Goal: Information Seeking & Learning: Find specific fact

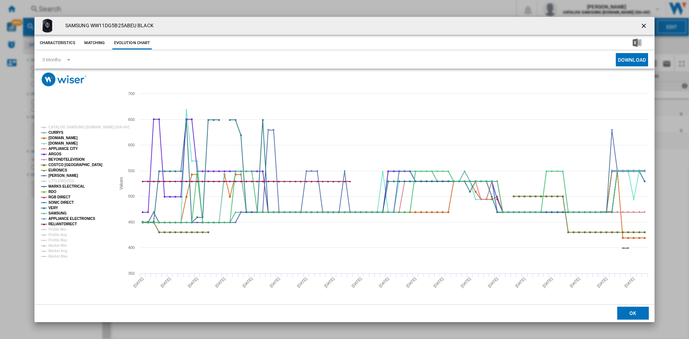
click at [641, 23] on ng-md-icon "getI18NText('BUTTONS.CLOSE_DIALOG')" at bounding box center [644, 26] width 9 height 9
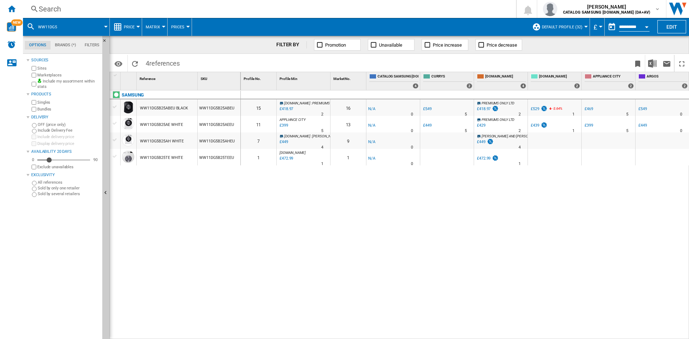
click at [51, 7] on div "Search" at bounding box center [268, 9] width 458 height 10
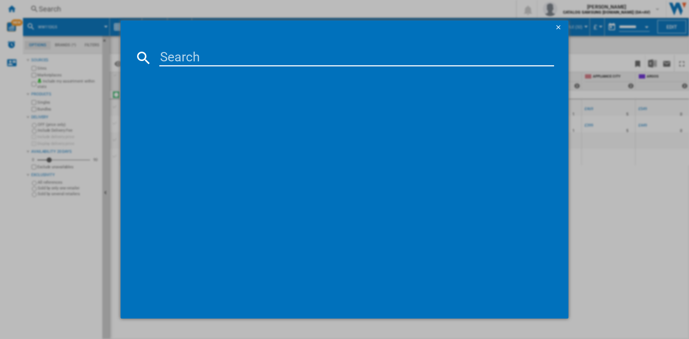
click at [174, 53] on input at bounding box center [356, 57] width 395 height 17
type input "ww90f"
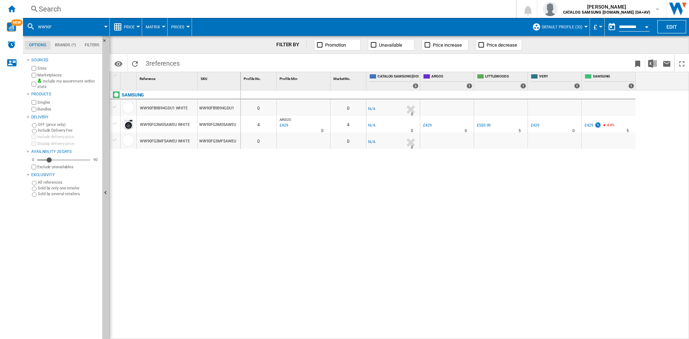
click at [589, 124] on div "£429" at bounding box center [588, 125] width 9 height 5
click at [284, 126] on div "£429" at bounding box center [283, 125] width 10 height 7
click at [536, 124] on div "£429" at bounding box center [535, 125] width 9 height 5
click at [54, 7] on div "Search" at bounding box center [268, 9] width 458 height 10
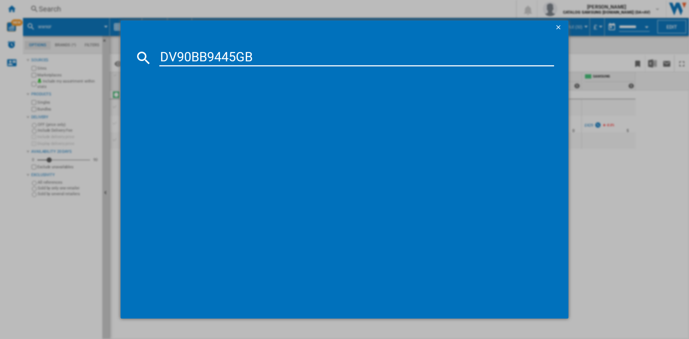
type input "DV90BB9445G"
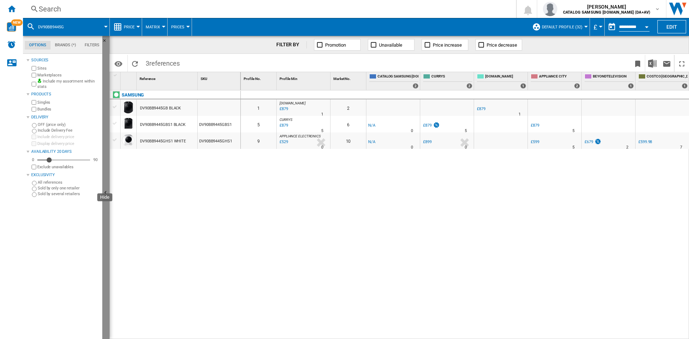
click at [107, 191] on ng-md-icon "Hide" at bounding box center [106, 193] width 9 height 9
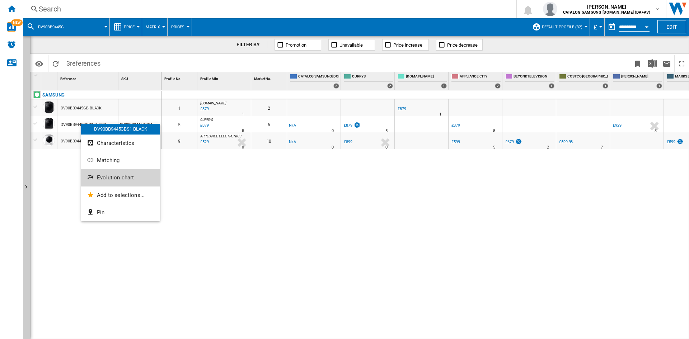
click at [112, 174] on button "Evolution chart" at bounding box center [120, 177] width 79 height 17
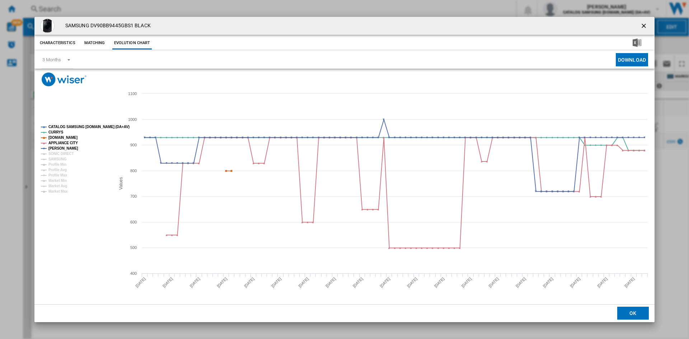
click at [69, 125] on tspan "CATALOG SAMSUNG [DOMAIN_NAME] (DA+AV)" at bounding box center [88, 127] width 81 height 4
click at [57, 156] on tspan "SONIC DIRECT" at bounding box center [60, 154] width 25 height 4
click at [55, 159] on tspan "SAMSUNG" at bounding box center [57, 159] width 18 height 4
